Goal: Task Accomplishment & Management: Complete application form

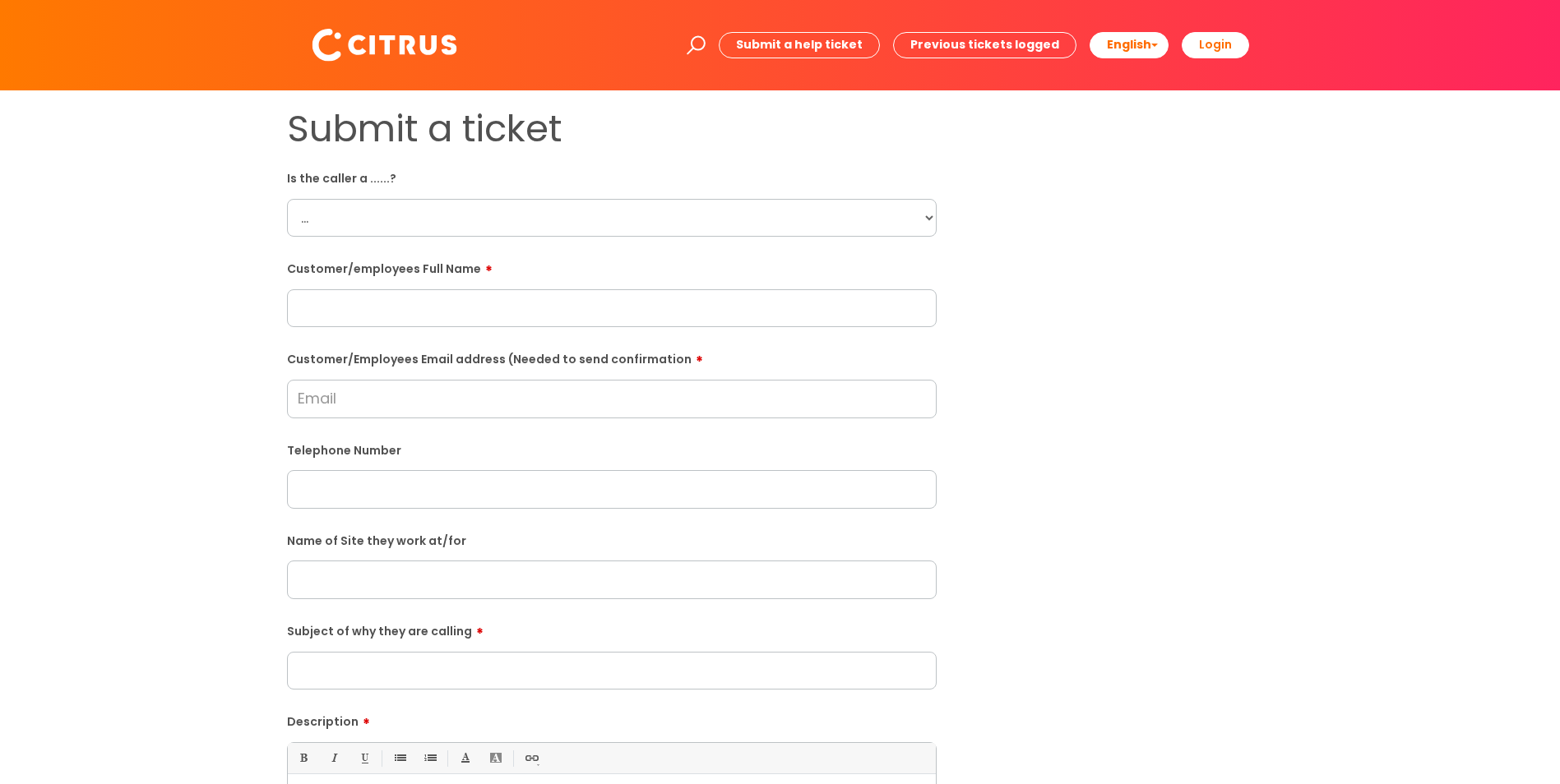
drag, startPoint x: 366, startPoint y: 318, endPoint x: 371, endPoint y: 414, distance: 96.1
click at [364, 318] on input "text" at bounding box center [612, 308] width 649 height 38
click at [323, 396] on input "Customer/Employees Email address (Needed to send confirmation" at bounding box center [612, 399] width 649 height 38
paste input "[EMAIL_ADDRESS][DOMAIN_NAME]"
type input "[EMAIL_ADDRESS][DOMAIN_NAME]"
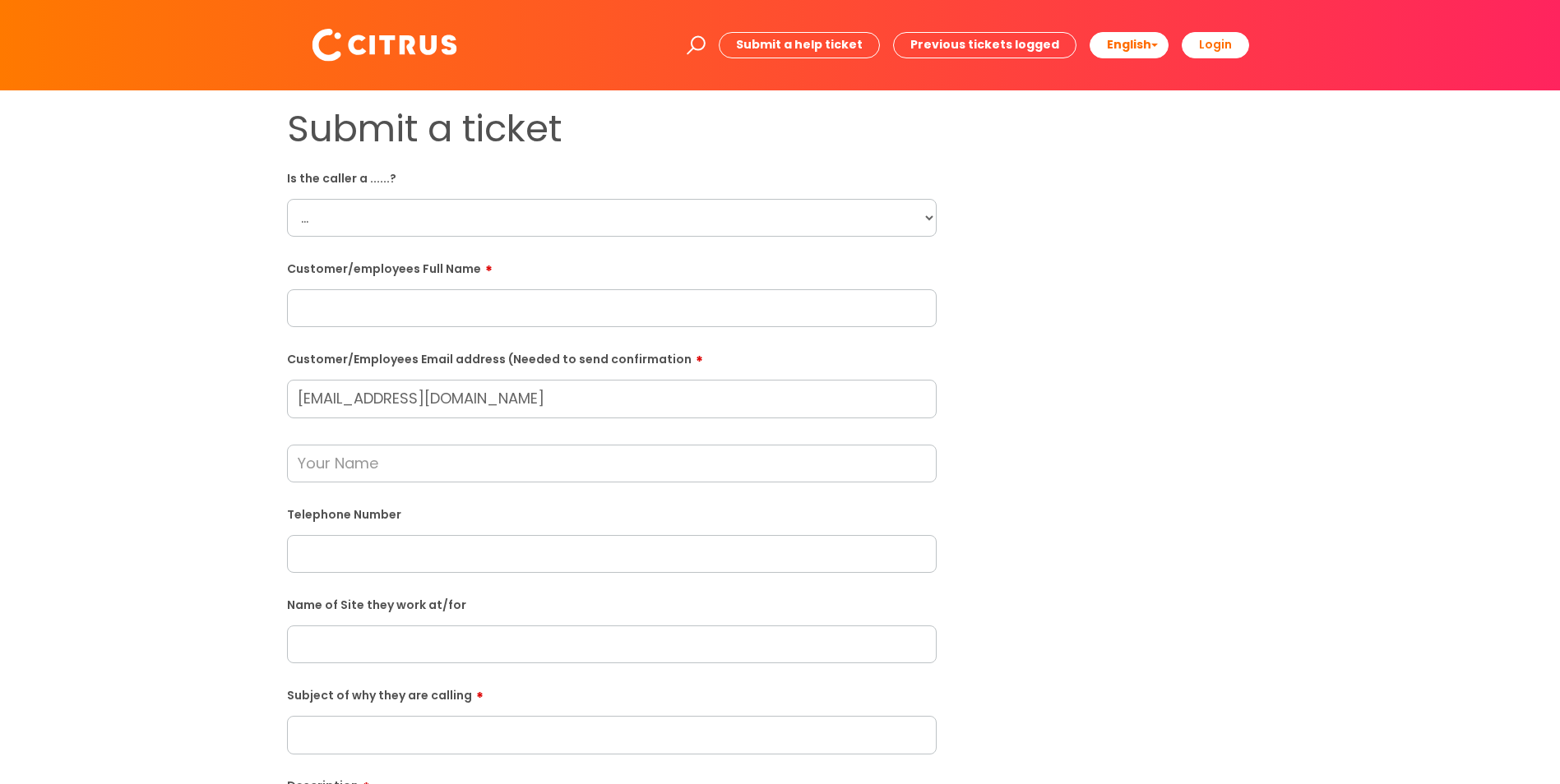
click at [303, 307] on input "text" at bounding box center [612, 308] width 649 height 38
paste input "[PERSON_NAME]"
type input "[PERSON_NAME]"
click at [362, 504] on label "Telephone Number" at bounding box center [612, 513] width 649 height 18
click at [357, 562] on input "text" at bounding box center [612, 553] width 649 height 38
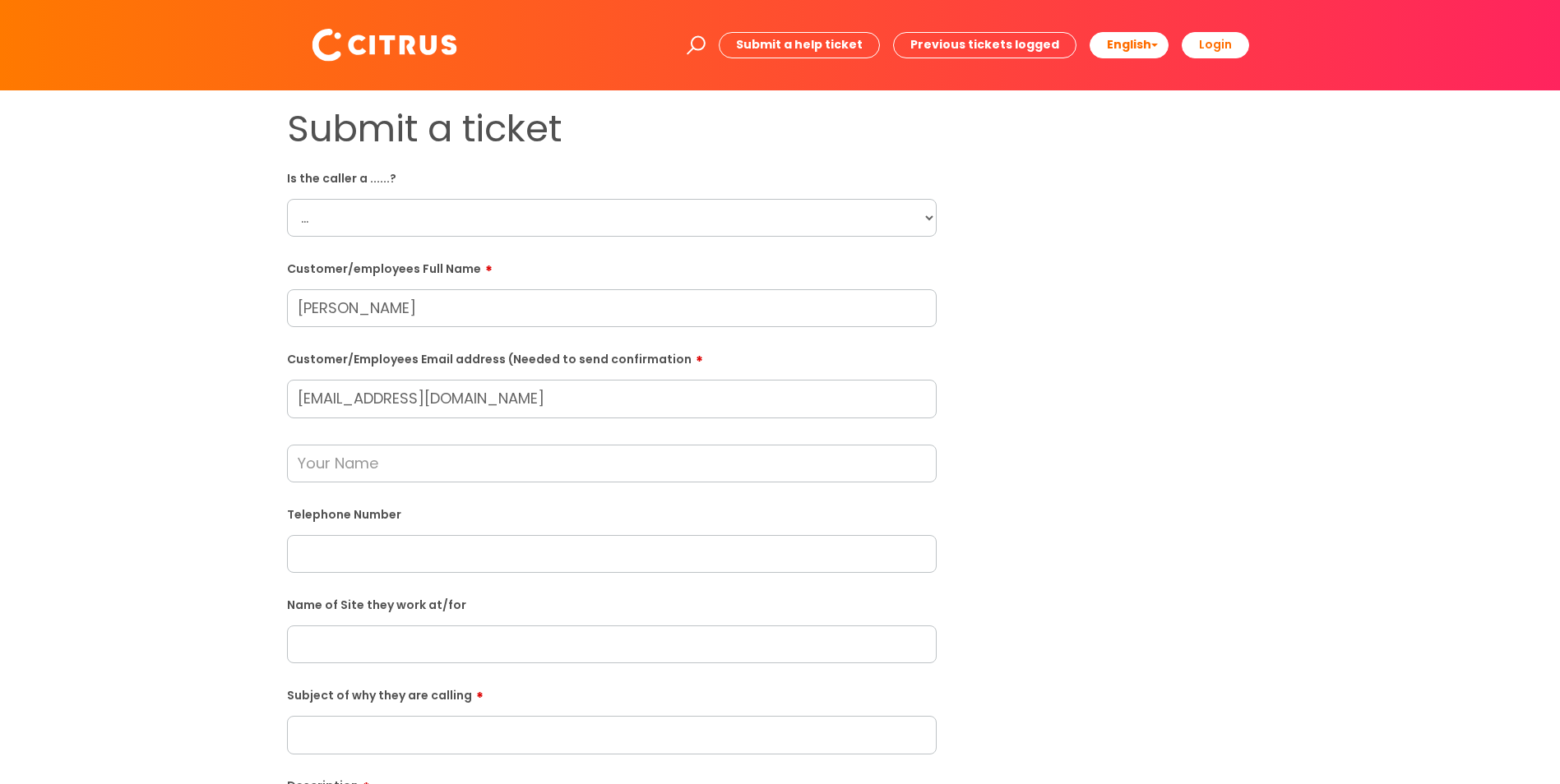
click at [407, 645] on input "text" at bounding box center [612, 644] width 649 height 38
click at [395, 732] on input "Subject of why they are calling" at bounding box center [612, 735] width 649 height 38
type input "Clock"
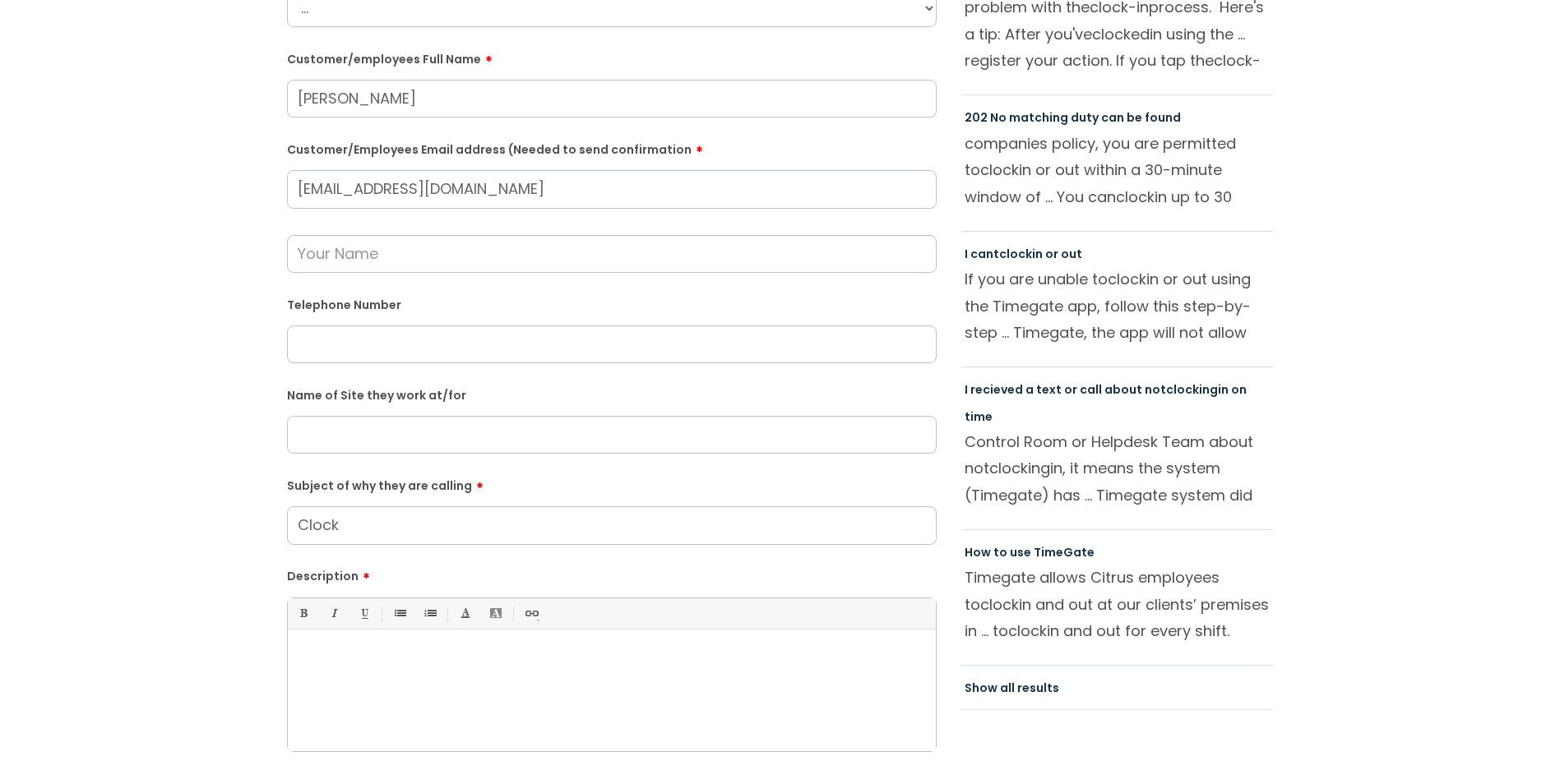
scroll to position [494, 0]
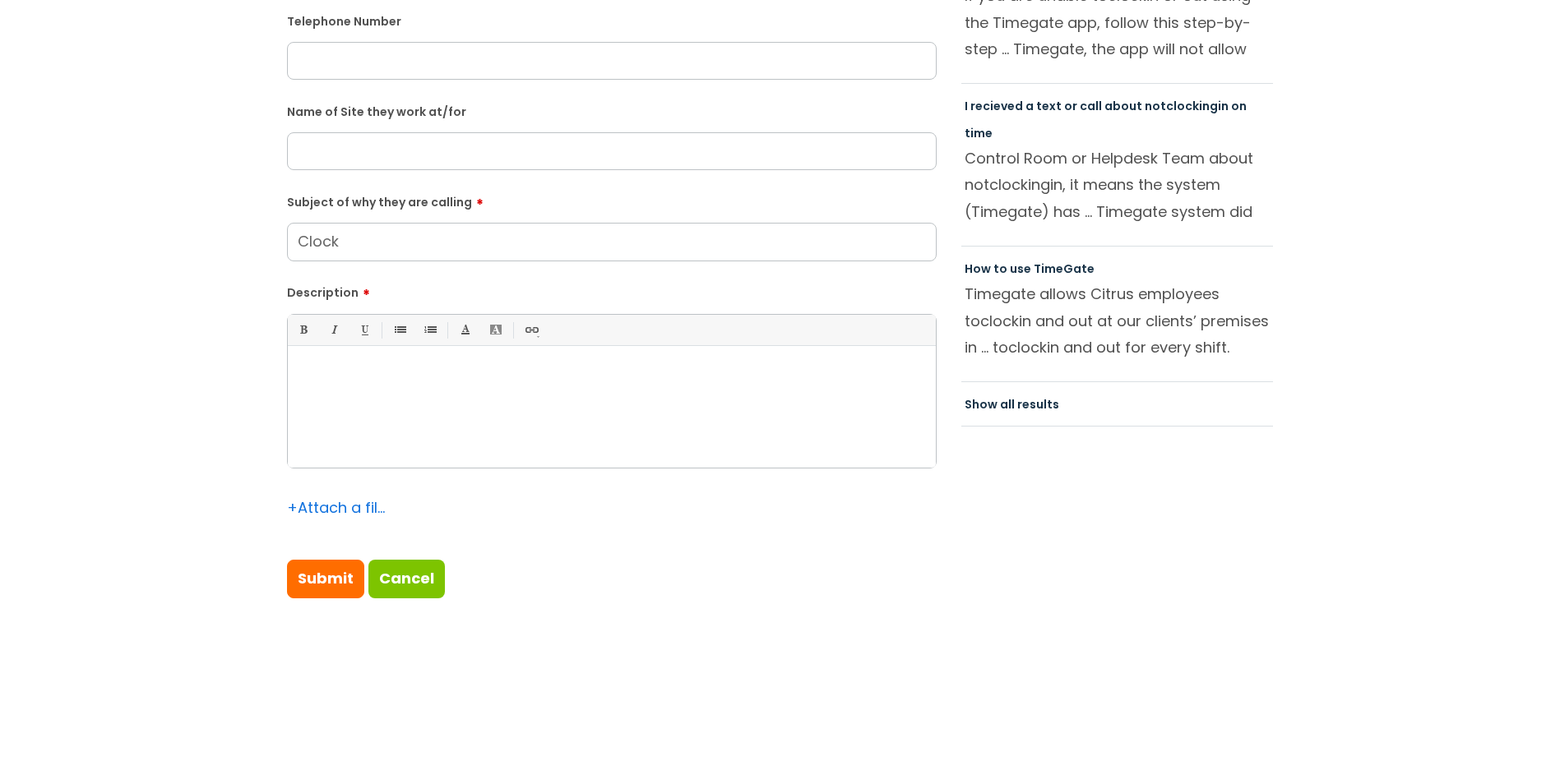
click at [352, 374] on p at bounding box center [611, 373] width 623 height 15
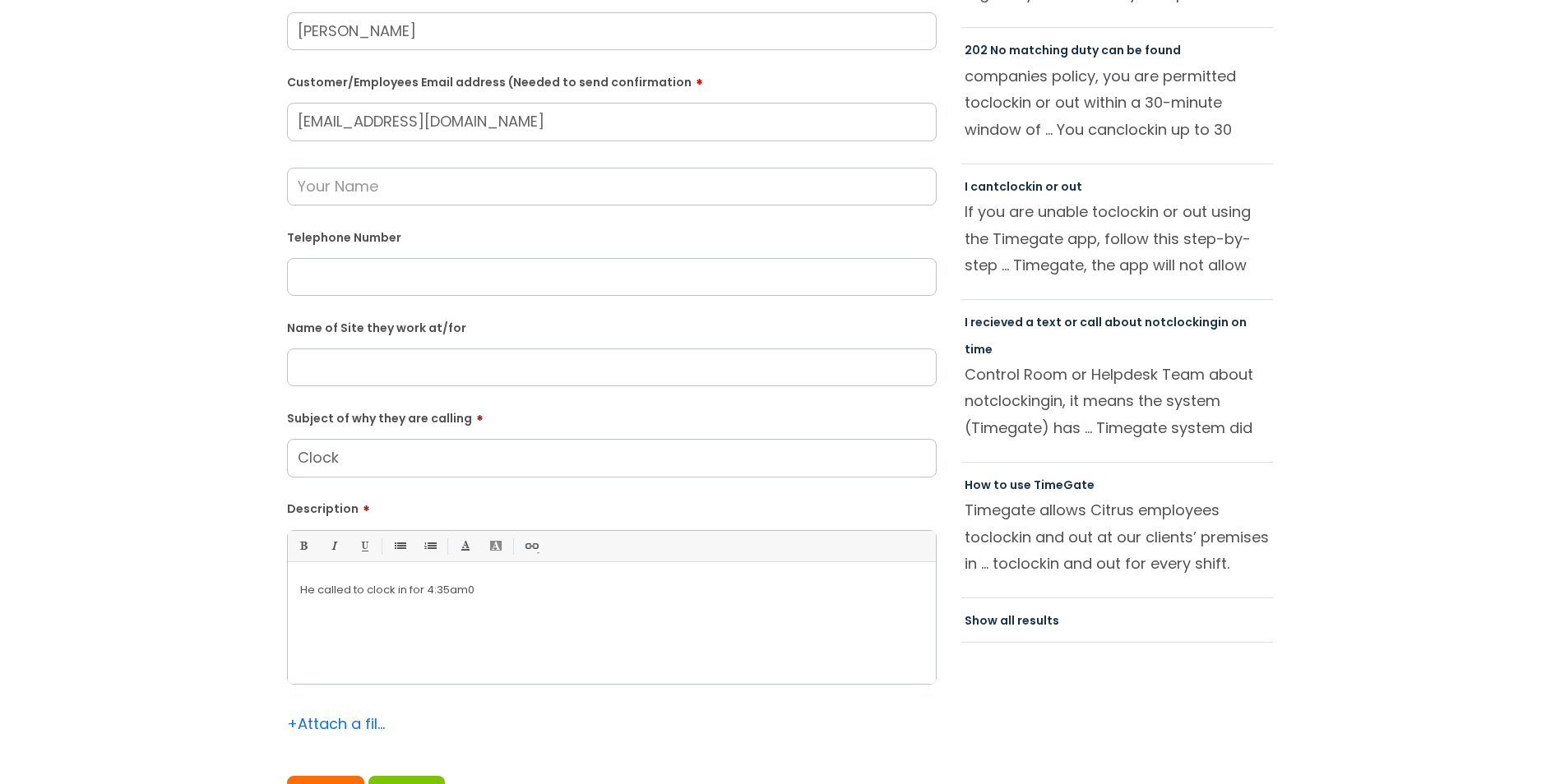
scroll to position [164, 0]
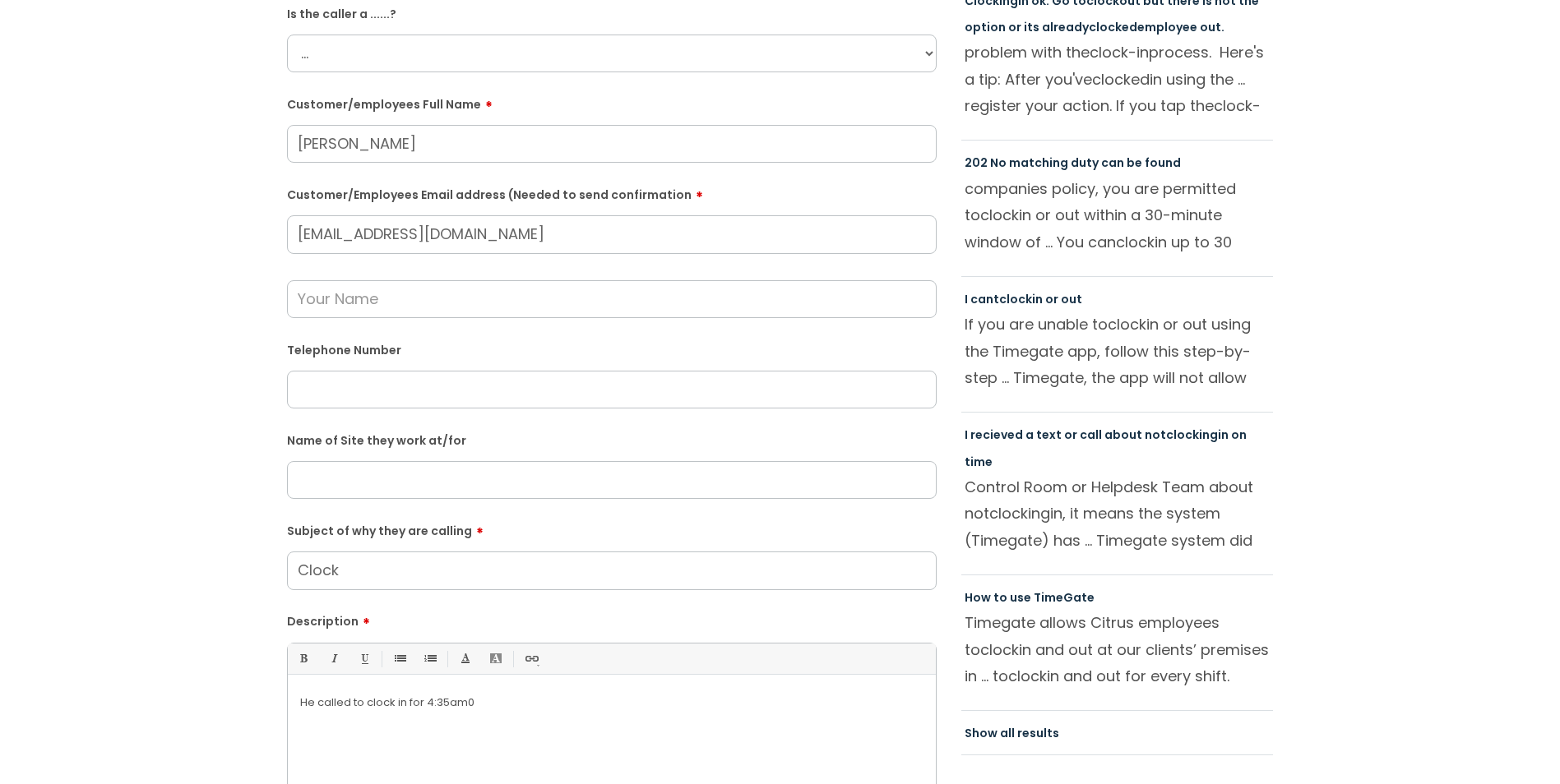
click at [339, 404] on input "text" at bounding box center [612, 389] width 649 height 38
paste input "07747443696"
type input "07747443696"
click at [351, 44] on select "... Citrus Customer Citrus Employee [DEMOGRAPHIC_DATA] Supplier" at bounding box center [612, 53] width 649 height 38
select select "Citrus Employee"
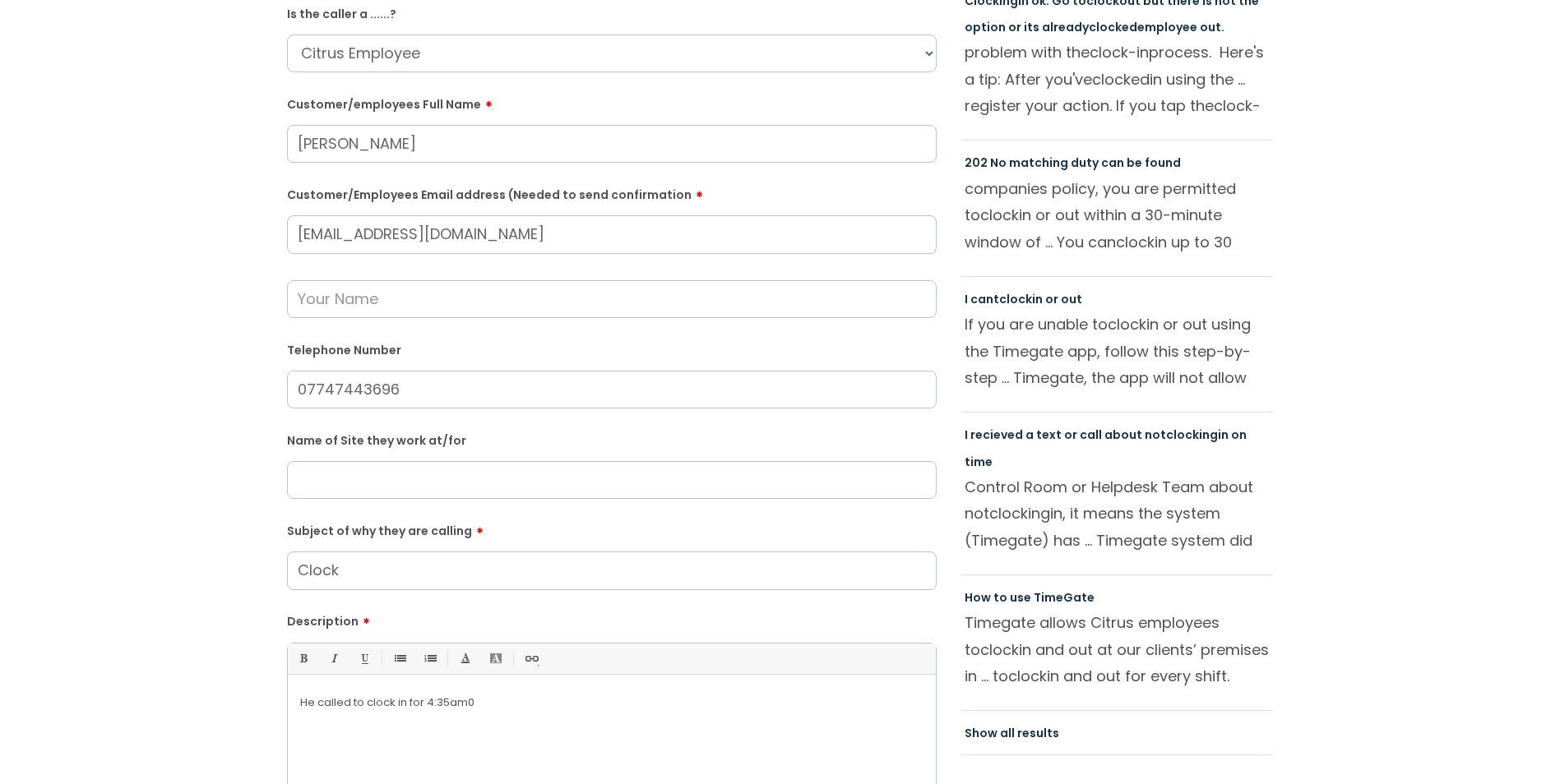
click at [288, 34] on select "... Citrus Customer Citrus Employee [DEMOGRAPHIC_DATA] Supplier" at bounding box center [612, 53] width 649 height 38
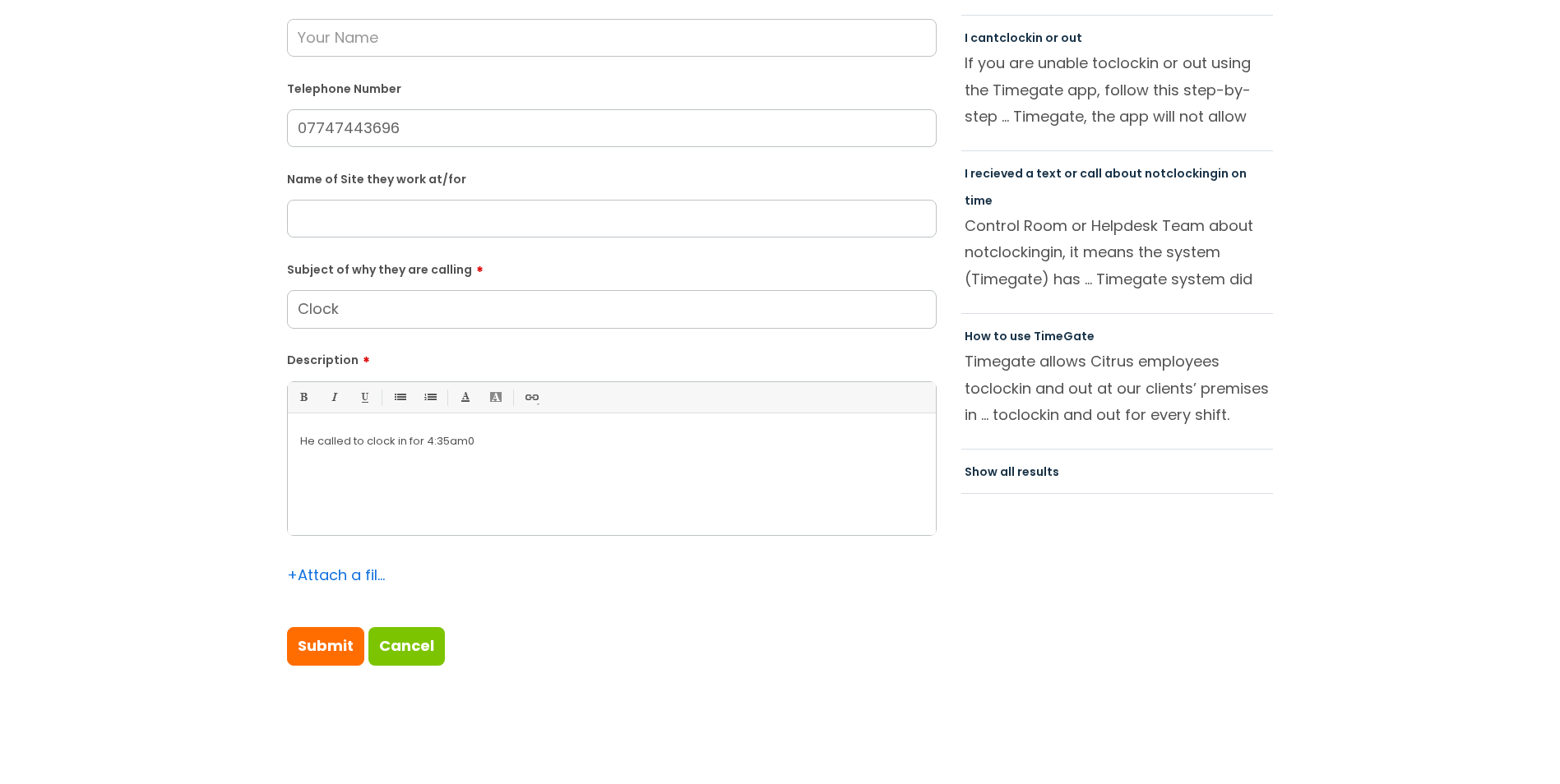
scroll to position [494, 0]
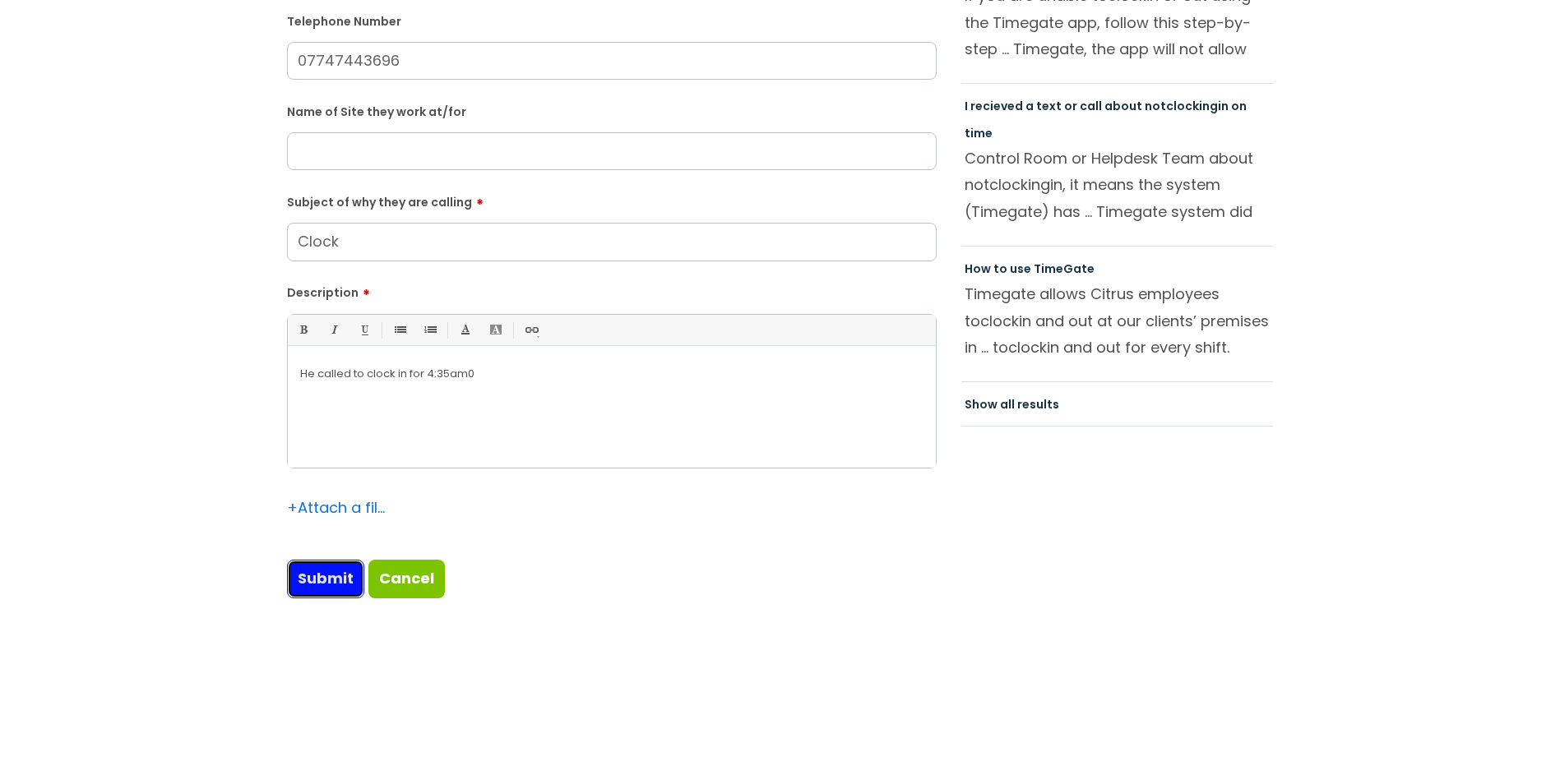
click at [330, 578] on input "Submit" at bounding box center [326, 579] width 77 height 38
type input "Please Wait..."
